Goal: Find specific page/section

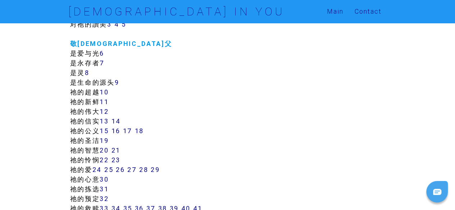
scroll to position [216, 0]
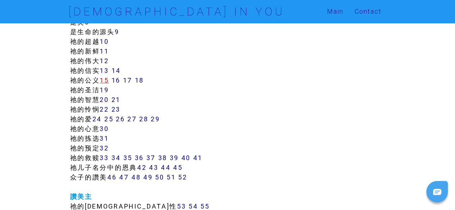
click at [105, 79] on link "15" at bounding box center [104, 80] width 9 height 8
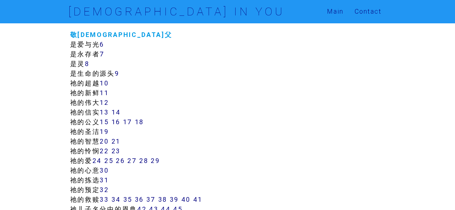
scroll to position [180, 0]
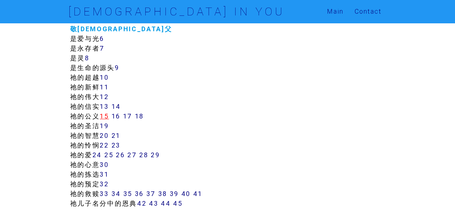
click at [106, 116] on link "15" at bounding box center [104, 116] width 9 height 8
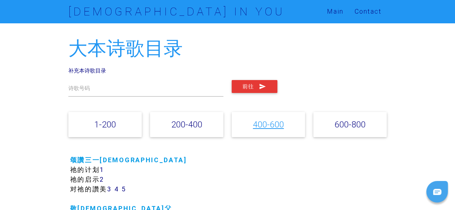
click at [274, 126] on link "400-600" at bounding box center [268, 124] width 31 height 10
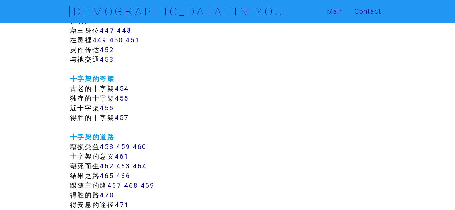
scroll to position [1872, 0]
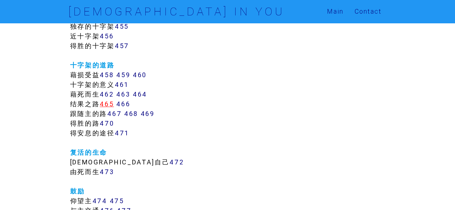
click at [112, 104] on link "465" at bounding box center [107, 104] width 14 height 8
